Goal: Transaction & Acquisition: Purchase product/service

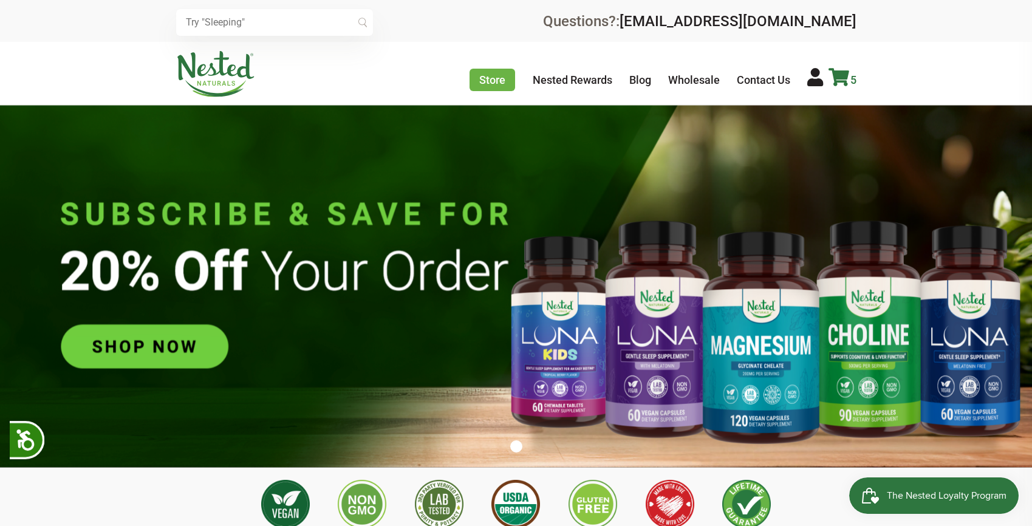
click at [847, 75] on icon at bounding box center [839, 77] width 21 height 18
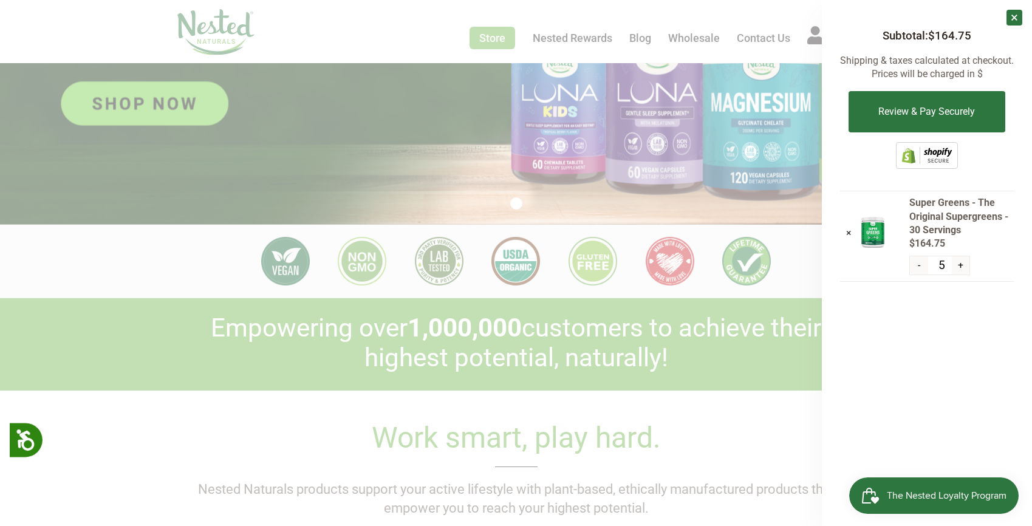
scroll to position [425, 0]
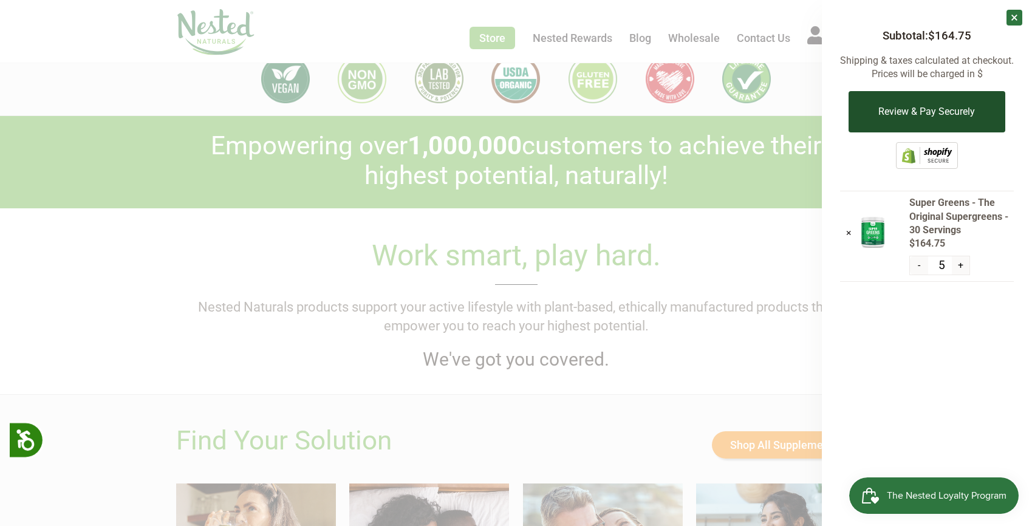
click at [917, 108] on button "Review & Pay Securely" at bounding box center [927, 111] width 156 height 41
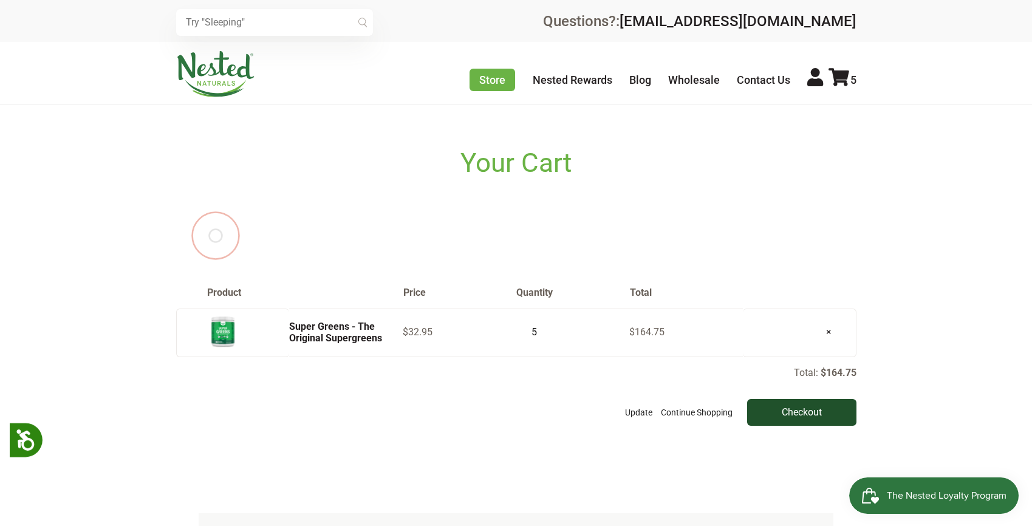
click at [814, 415] on input "Checkout" at bounding box center [801, 412] width 109 height 27
